Goal: Information Seeking & Learning: Learn about a topic

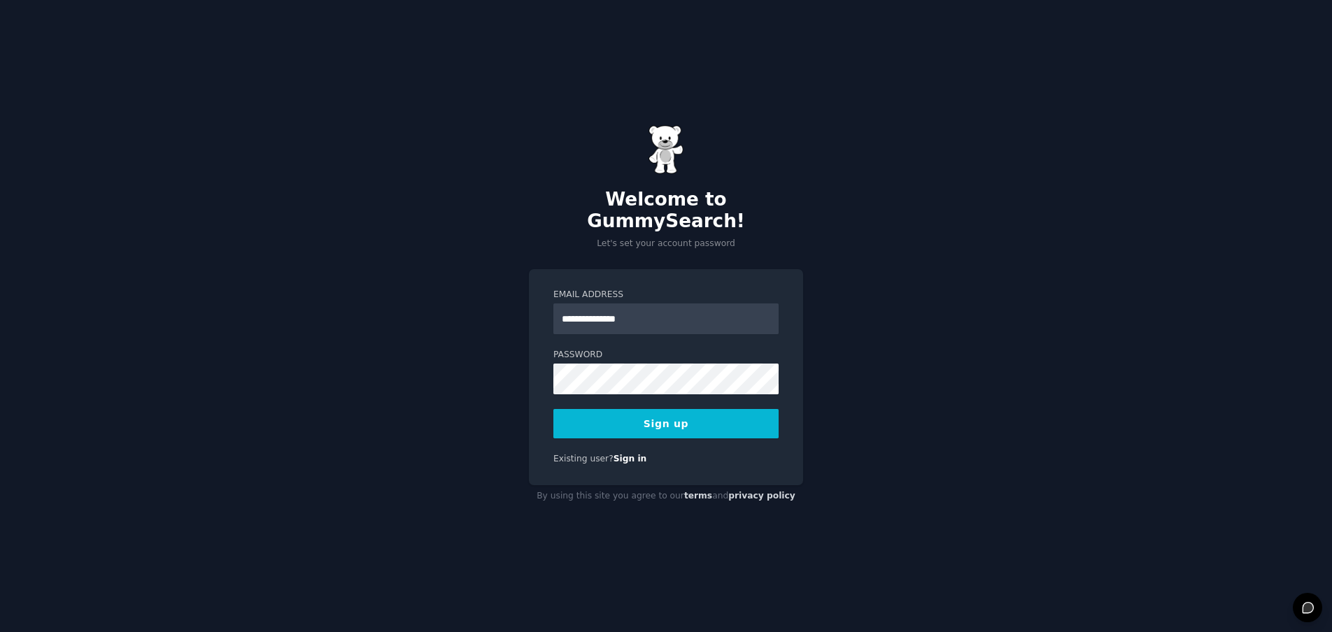
type input "**********"
click at [646, 411] on button "Sign up" at bounding box center [665, 423] width 225 height 29
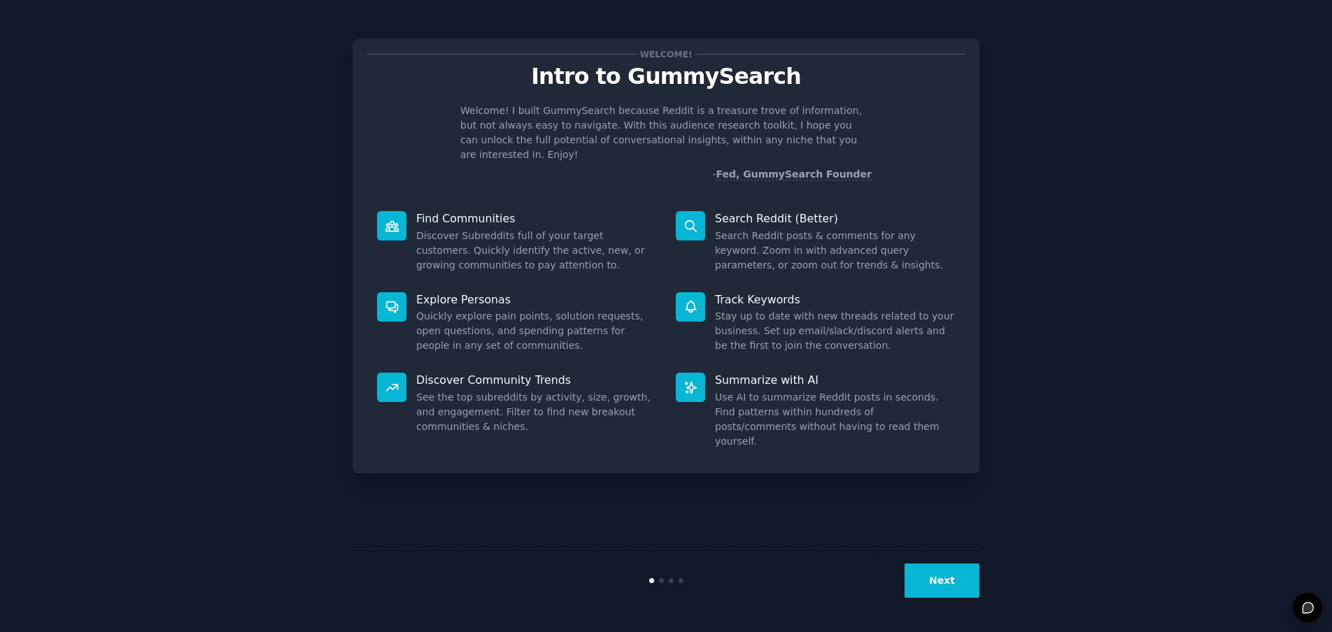
click at [960, 581] on button "Next" at bounding box center [941, 581] width 75 height 34
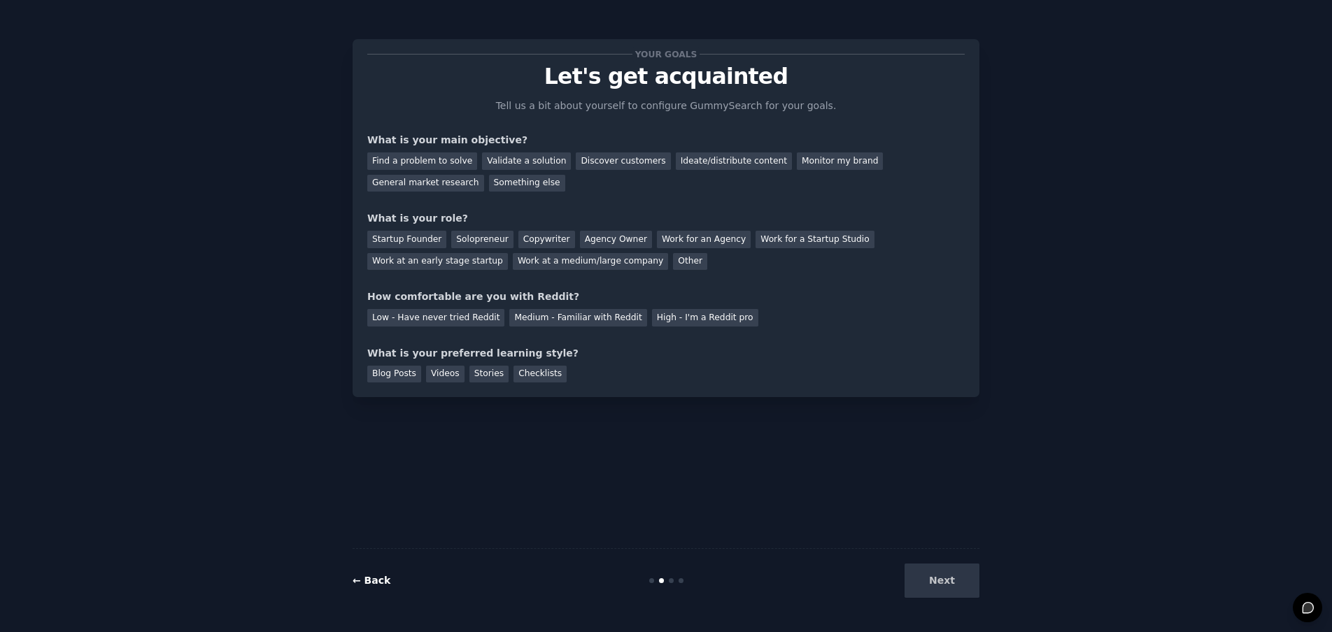
click at [381, 576] on link "← Back" at bounding box center [372, 580] width 38 height 11
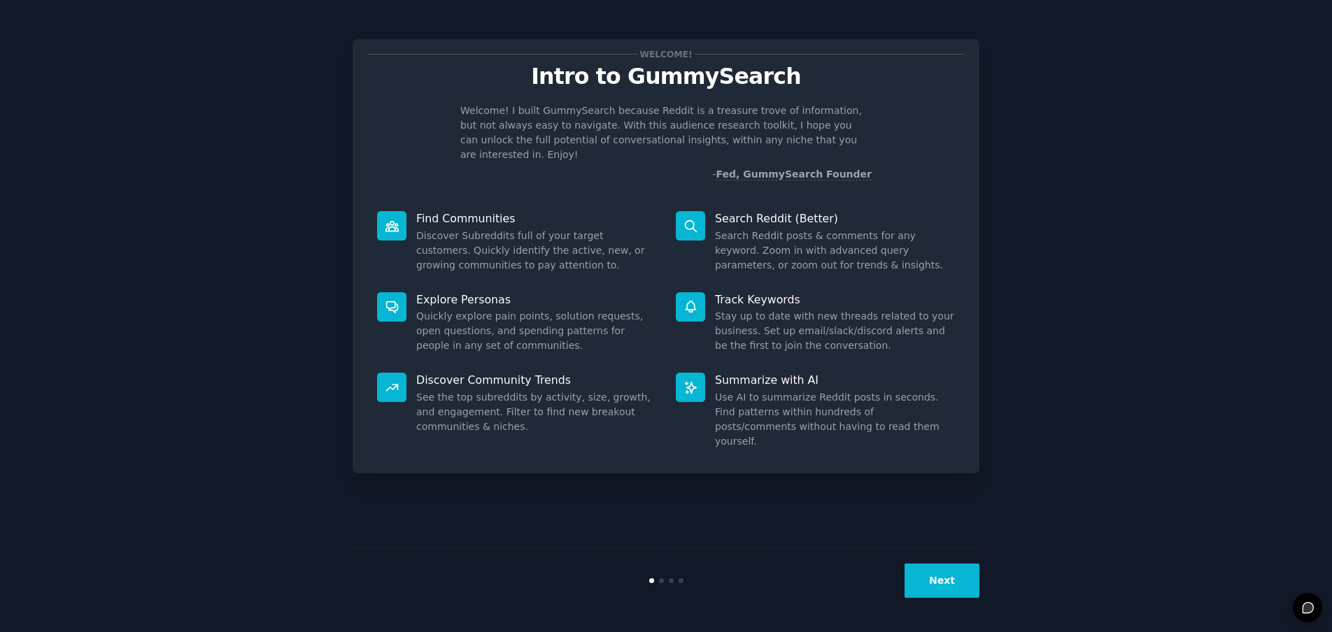
drag, startPoint x: 778, startPoint y: 301, endPoint x: 778, endPoint y: 286, distance: 14.7
click at [778, 309] on dd "Stay up to date with new threads related to your business. Set up email/slack/d…" at bounding box center [835, 331] width 240 height 44
click at [930, 576] on button "Next" at bounding box center [941, 581] width 75 height 34
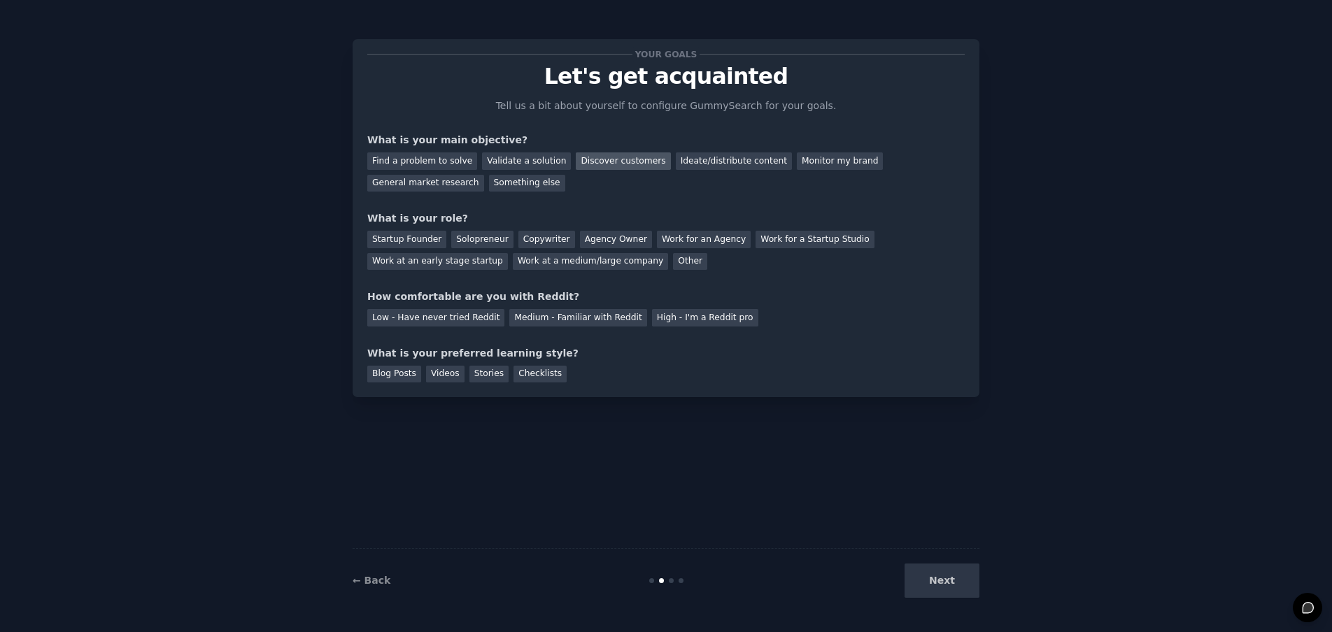
click at [620, 159] on div "Discover customers" at bounding box center [623, 160] width 94 height 17
click at [451, 159] on div "Find a problem to solve" at bounding box center [422, 160] width 110 height 17
click at [447, 185] on div "General market research" at bounding box center [425, 183] width 117 height 17
click at [618, 163] on div "Discover customers" at bounding box center [623, 160] width 94 height 17
click at [429, 242] on div "Startup Founder" at bounding box center [406, 239] width 79 height 17
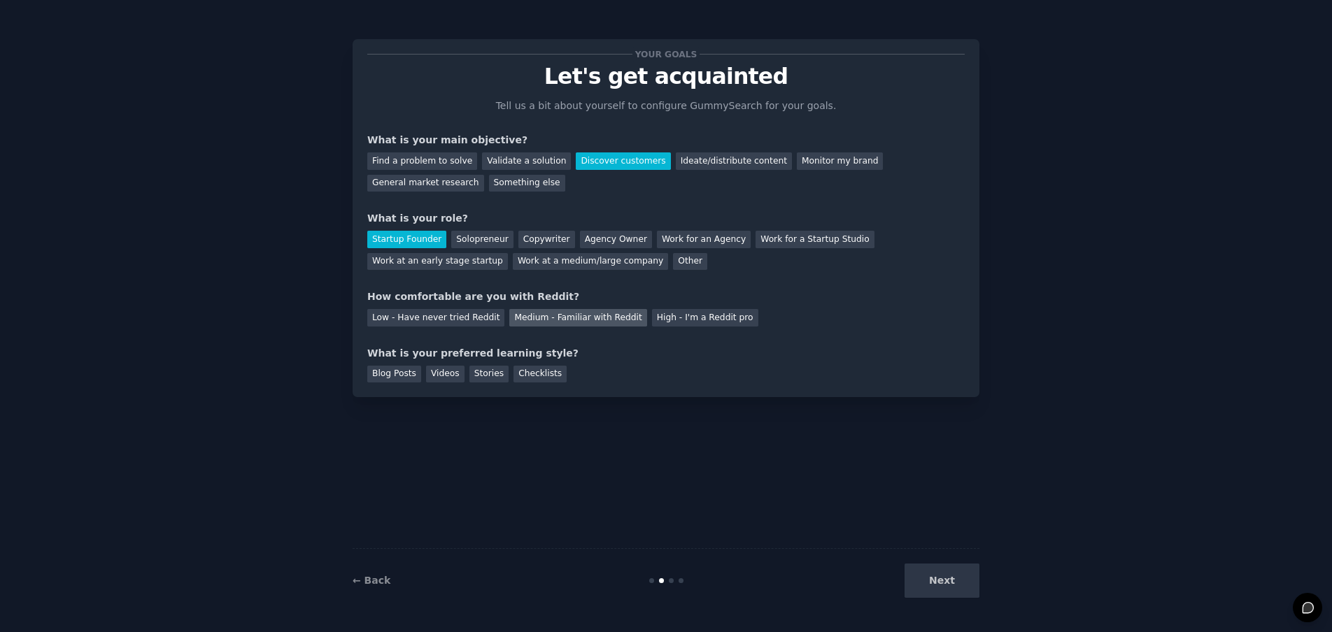
click at [561, 322] on div "Medium - Familiar with Reddit" at bounding box center [577, 317] width 137 height 17
click at [461, 238] on div "Solopreneur" at bounding box center [482, 239] width 62 height 17
click at [372, 371] on div "Blog Posts" at bounding box center [394, 374] width 54 height 17
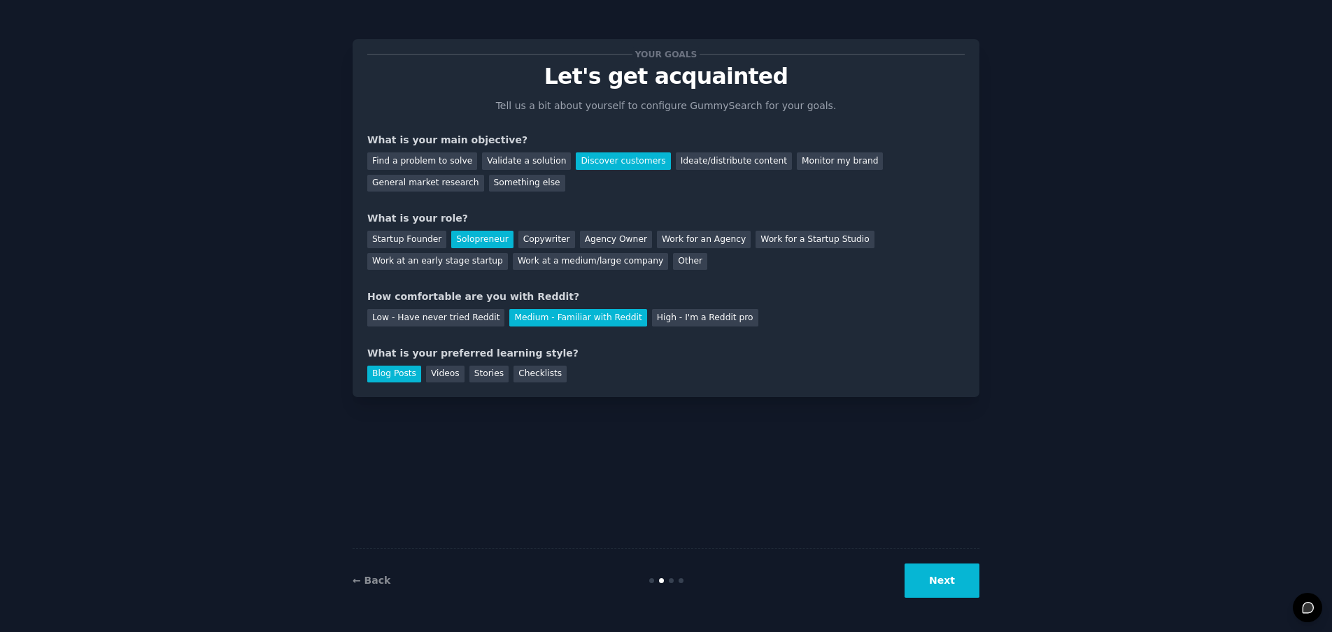
click at [930, 583] on button "Next" at bounding box center [941, 581] width 75 height 34
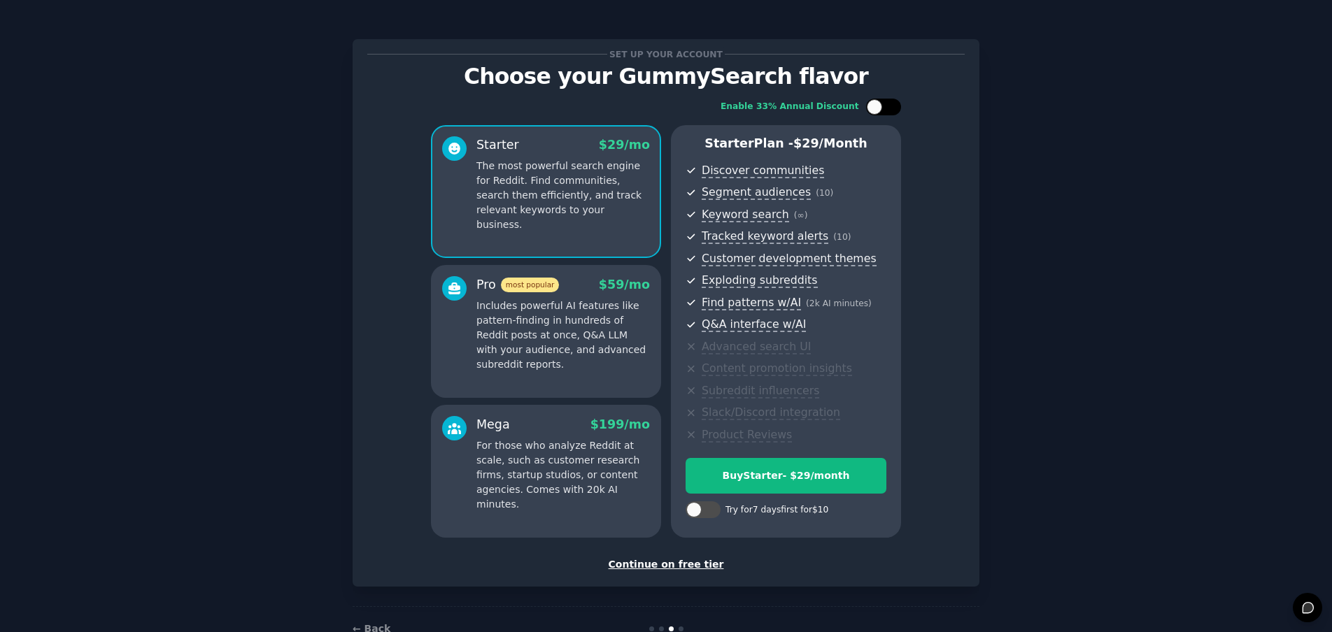
click at [882, 103] on div at bounding box center [883, 107] width 35 height 17
checkbox input "true"
click at [713, 513] on div at bounding box center [702, 510] width 35 height 17
checkbox input "true"
click at [694, 562] on div "Continue on free tier" at bounding box center [665, 564] width 597 height 15
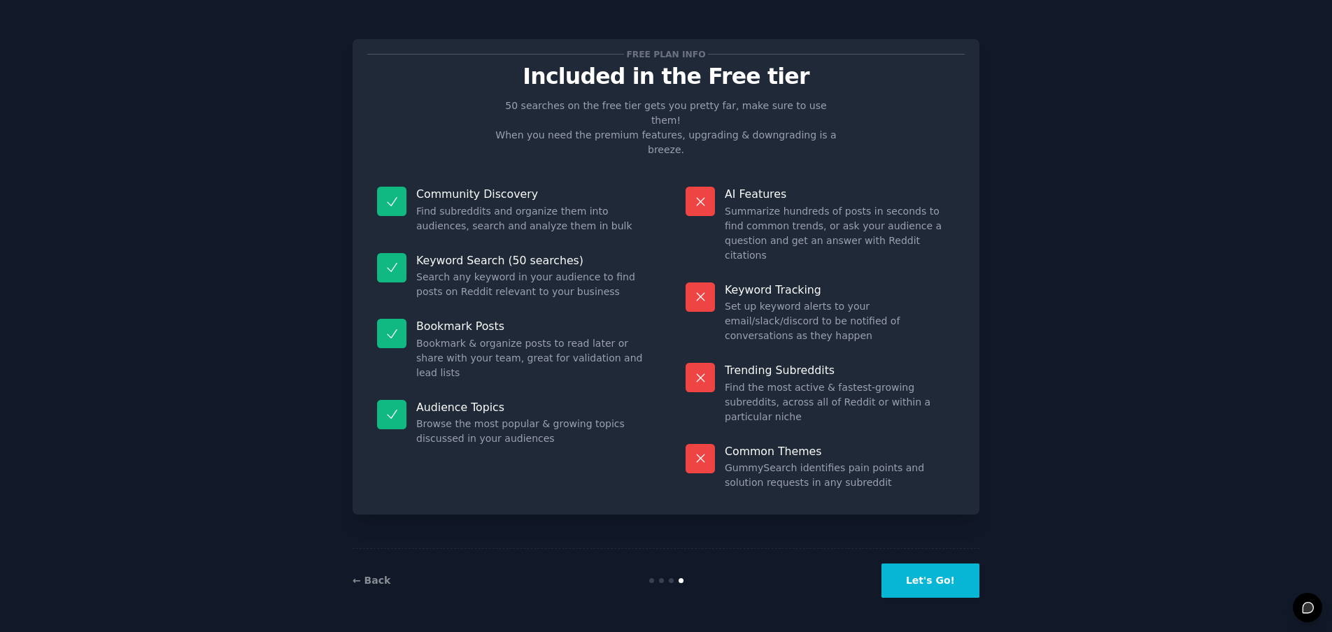
click at [952, 573] on button "Let's Go!" at bounding box center [930, 581] width 98 height 34
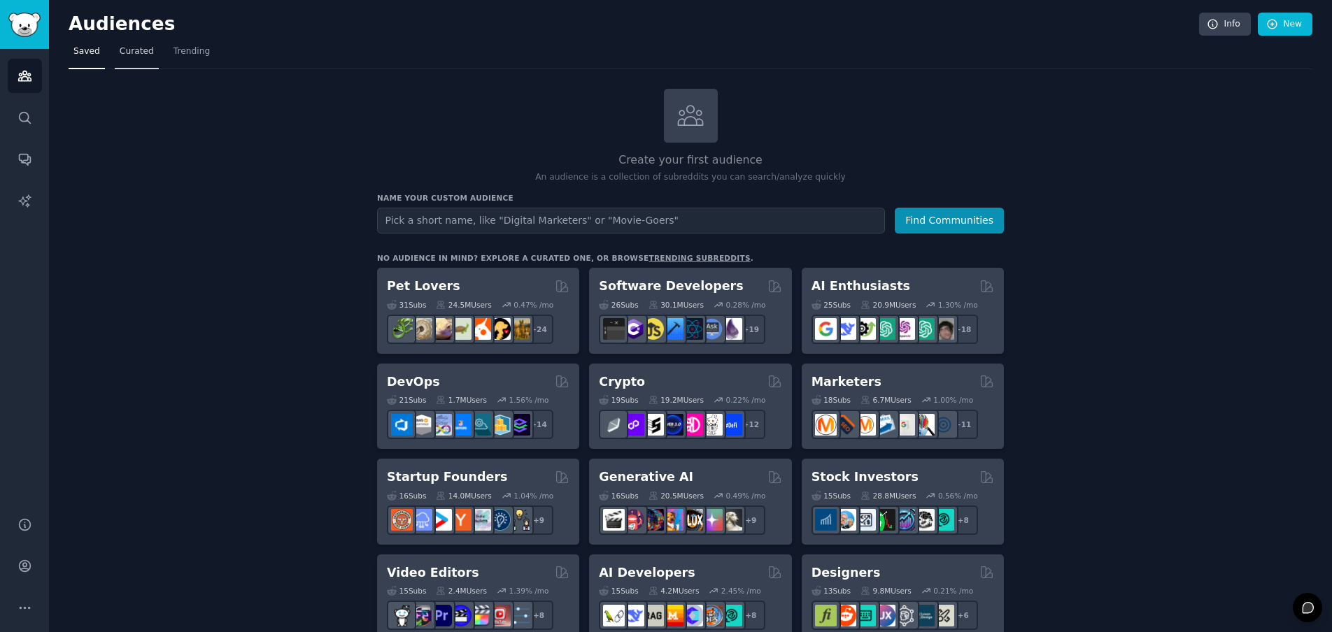
click at [136, 55] on span "Curated" at bounding box center [137, 51] width 34 height 13
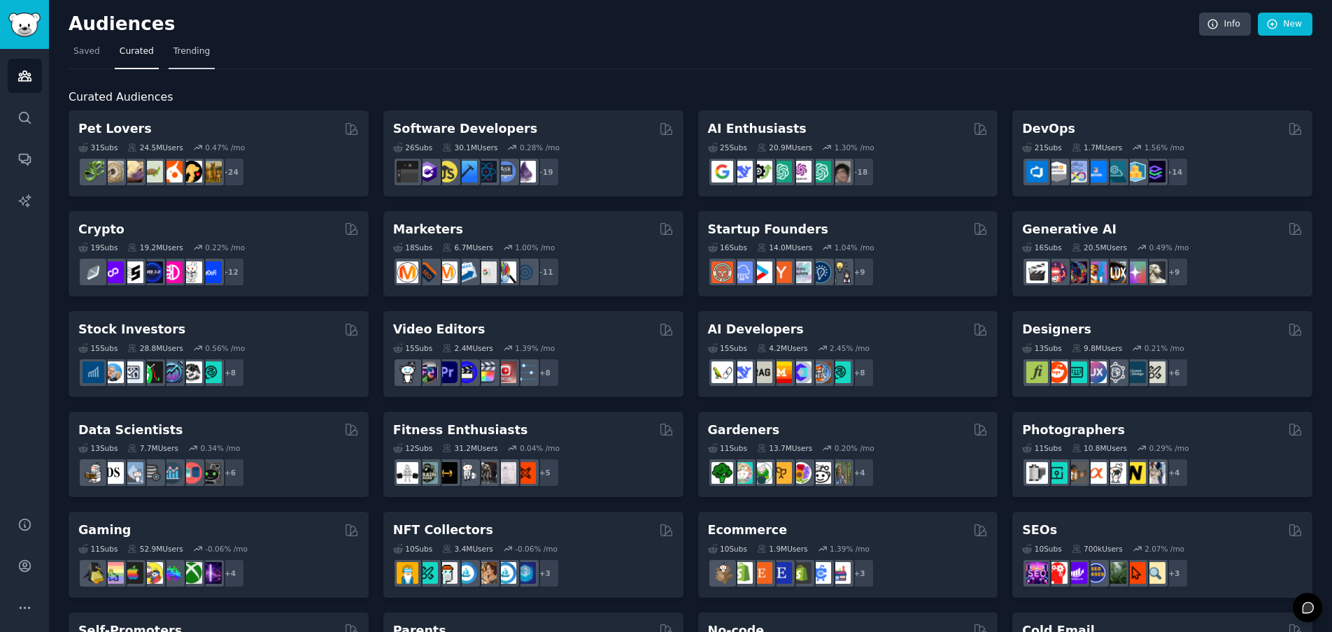
click at [199, 52] on span "Trending" at bounding box center [191, 51] width 36 height 13
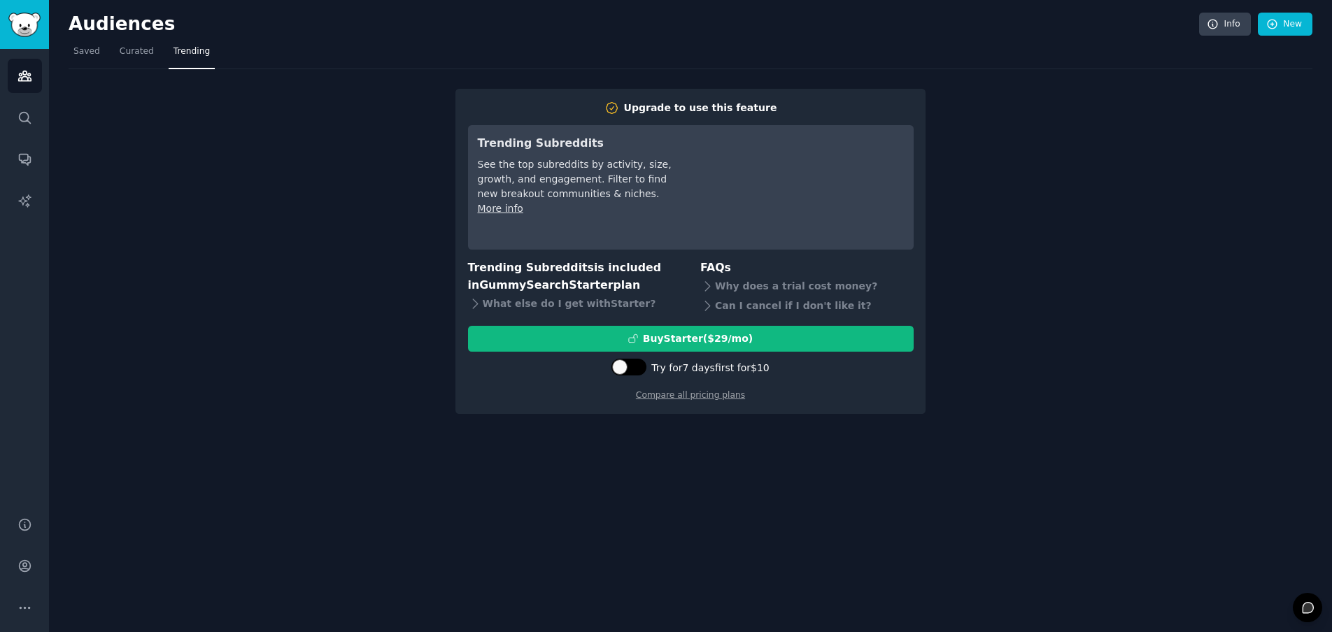
click at [636, 375] on div at bounding box center [628, 367] width 35 height 17
checkbox input "true"
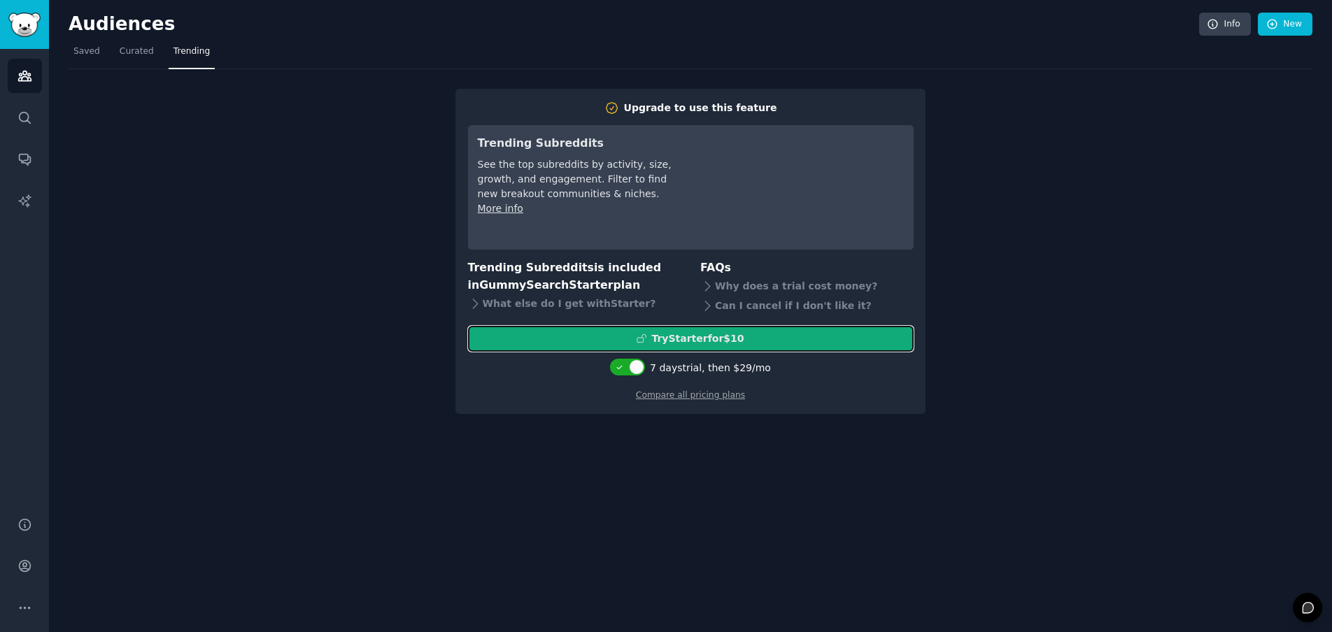
click at [711, 343] on div "Try Starter for $10" at bounding box center [697, 339] width 92 height 15
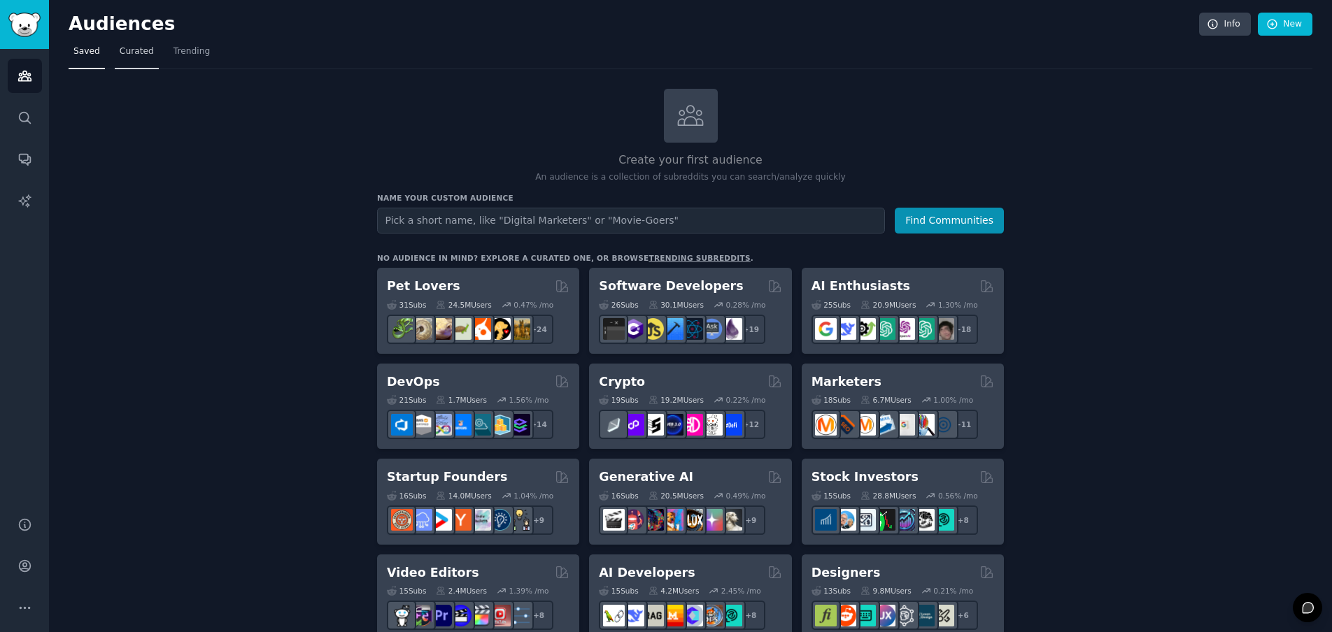
click at [132, 52] on span "Curated" at bounding box center [137, 51] width 34 height 13
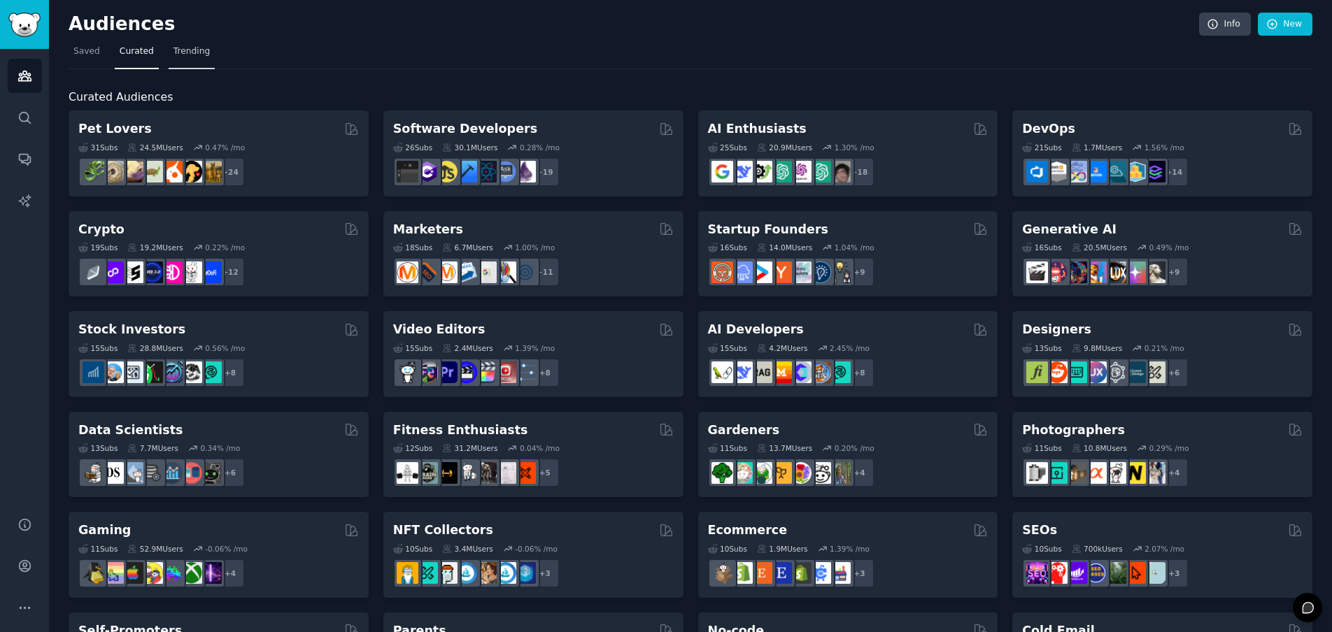
click at [206, 52] on span "Trending" at bounding box center [191, 51] width 36 height 13
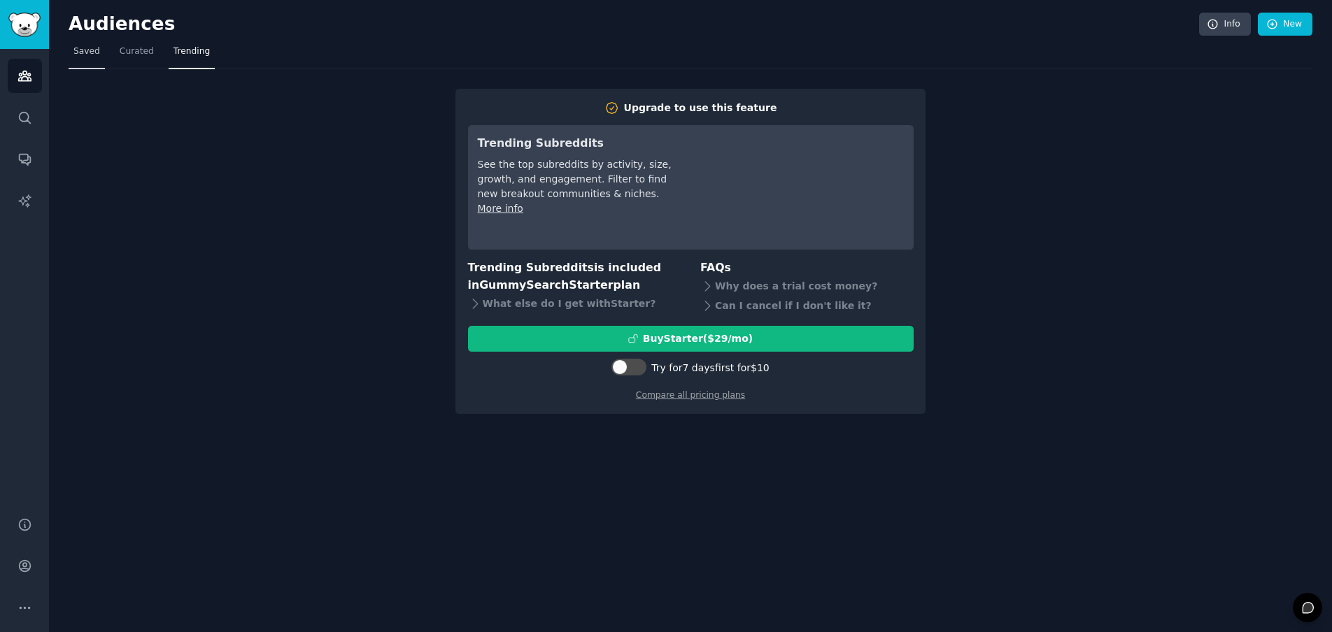
click at [87, 53] on span "Saved" at bounding box center [86, 51] width 27 height 13
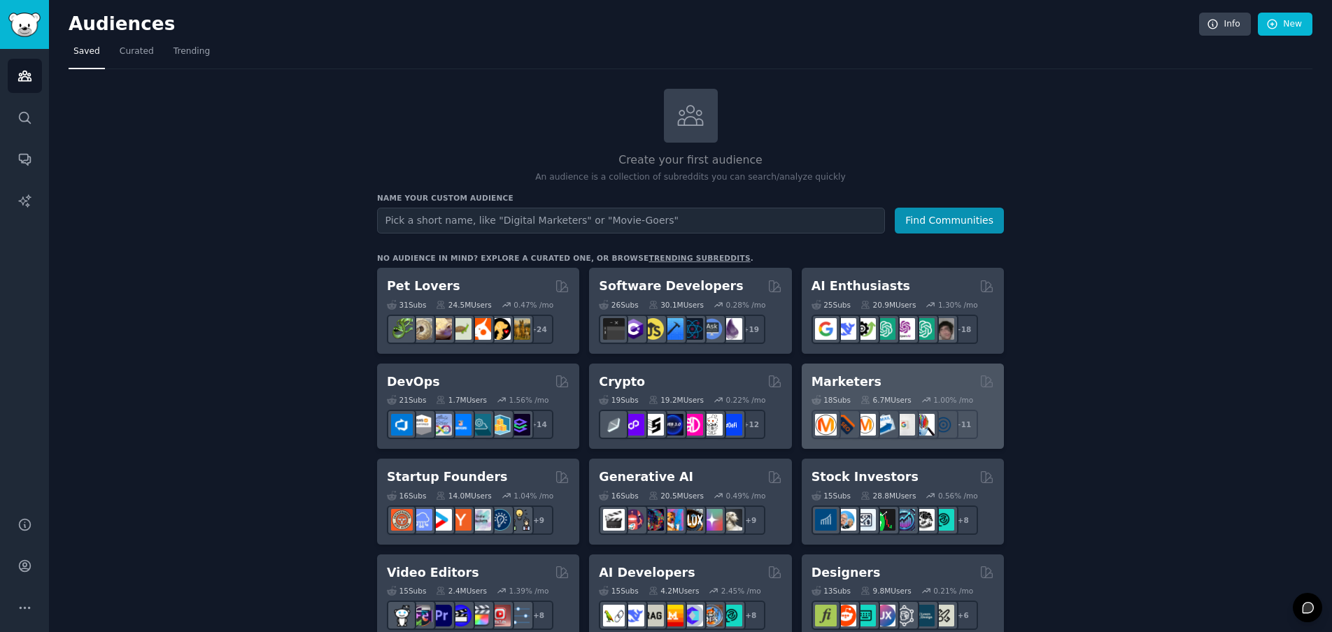
click at [848, 385] on h2 "Marketers" at bounding box center [846, 382] width 70 height 17
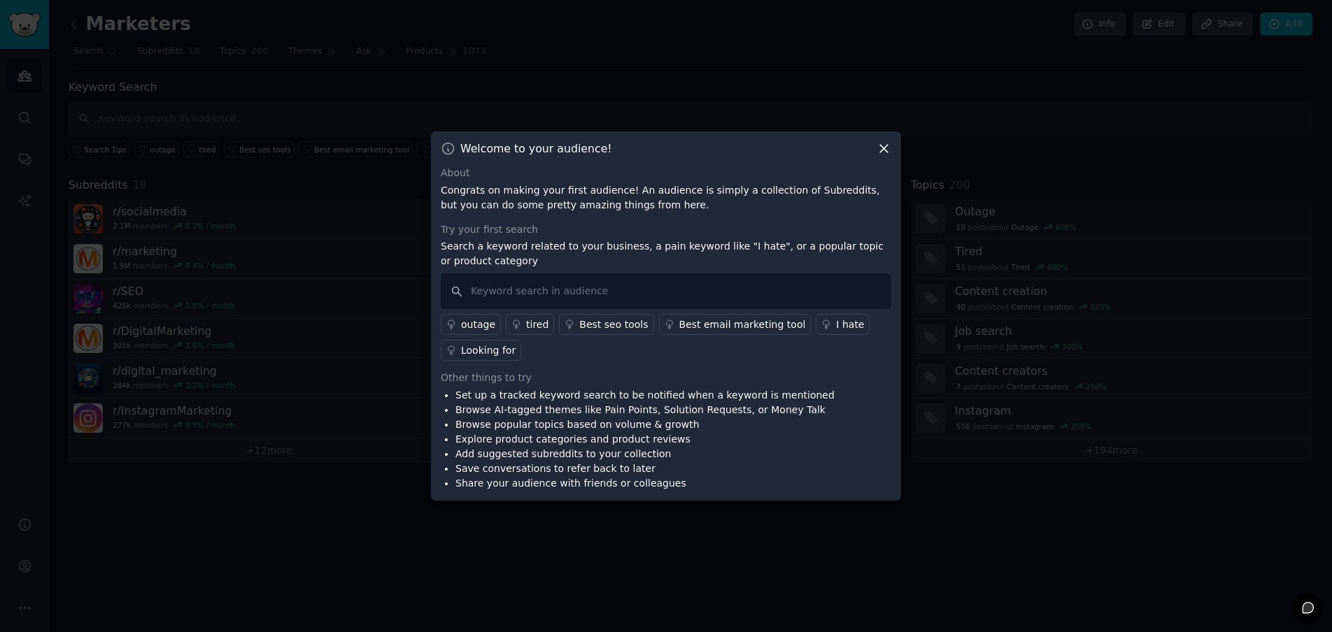
click at [581, 338] on div "outage tired Best seo tools Best email marketing tool I hate Looking for" at bounding box center [666, 335] width 450 height 52
click at [546, 328] on link "tired" at bounding box center [530, 324] width 48 height 21
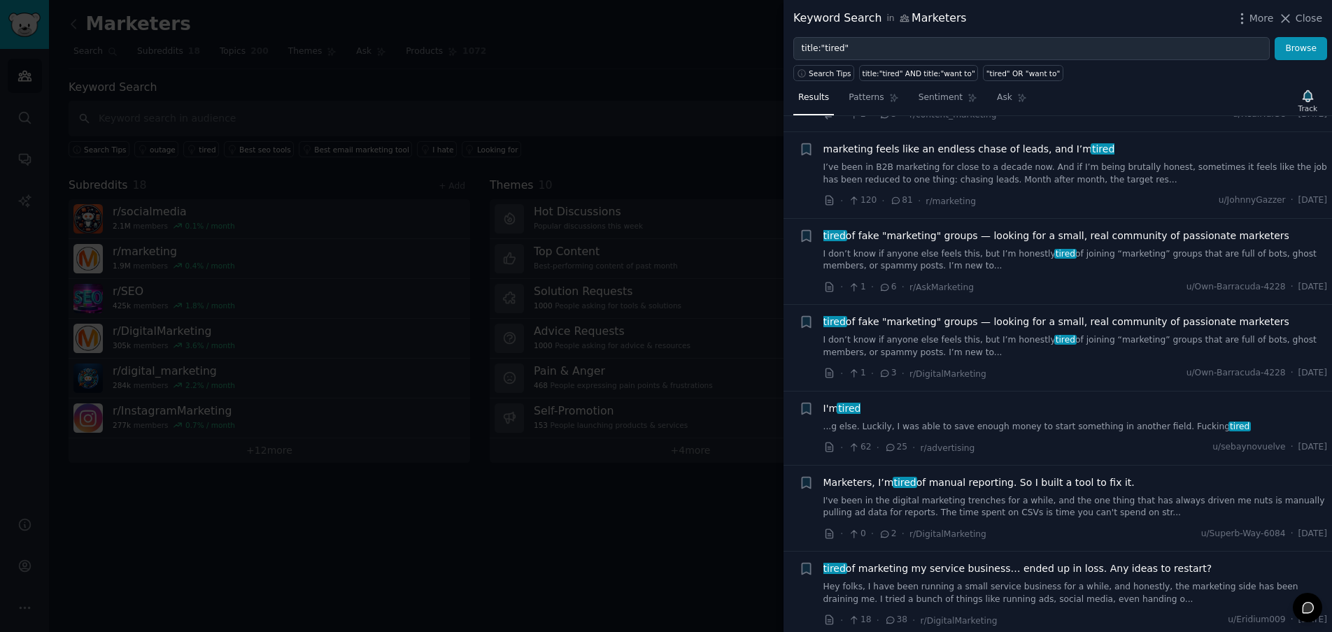
scroll to position [350, 0]
